Goal: Find specific page/section: Find specific page/section

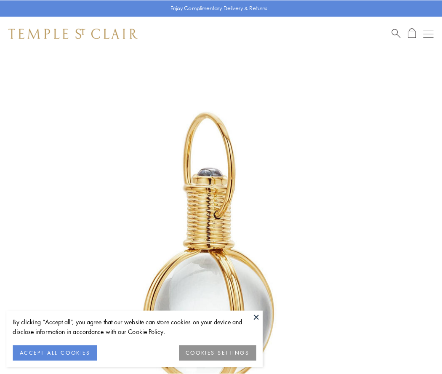
scroll to position [220, 0]
